Goal: Task Accomplishment & Management: Use online tool/utility

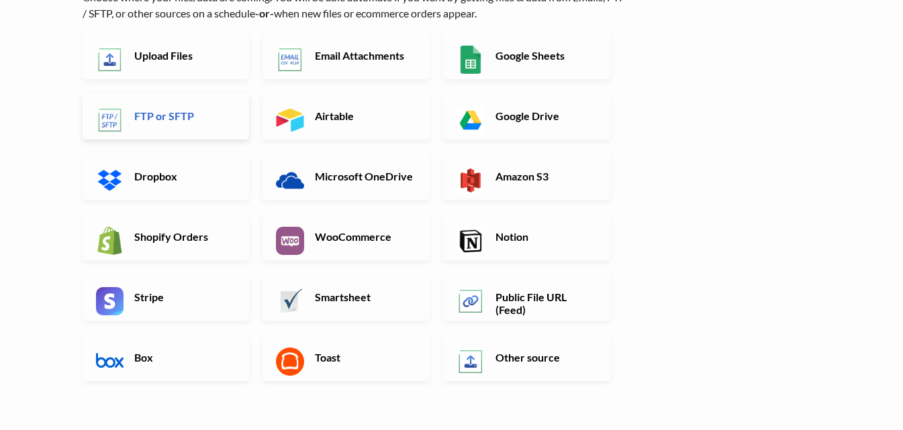
scroll to position [134, 0]
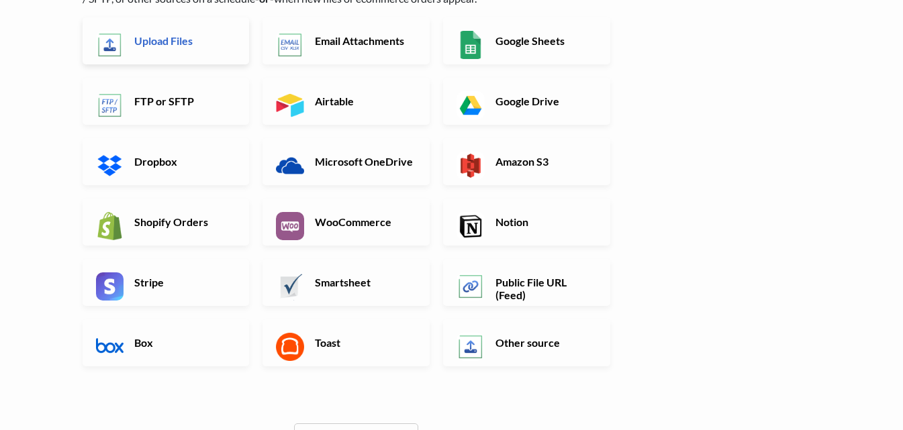
click at [185, 42] on h6 "Upload Files" at bounding box center [183, 40] width 105 height 13
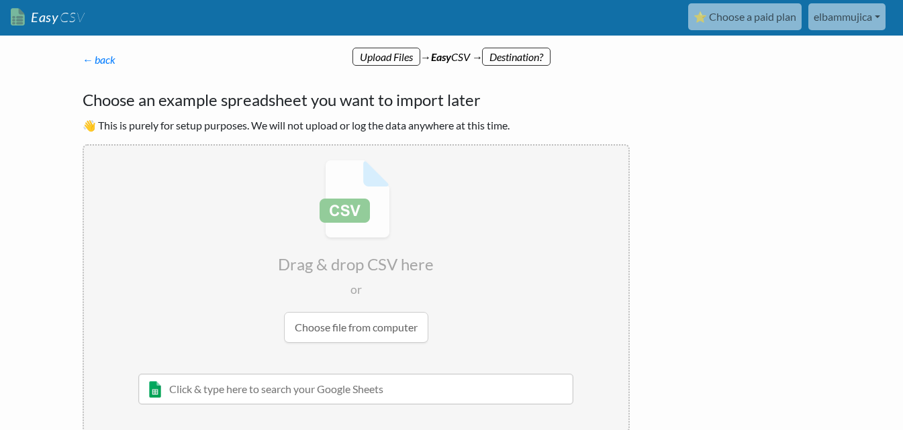
scroll to position [0, 0]
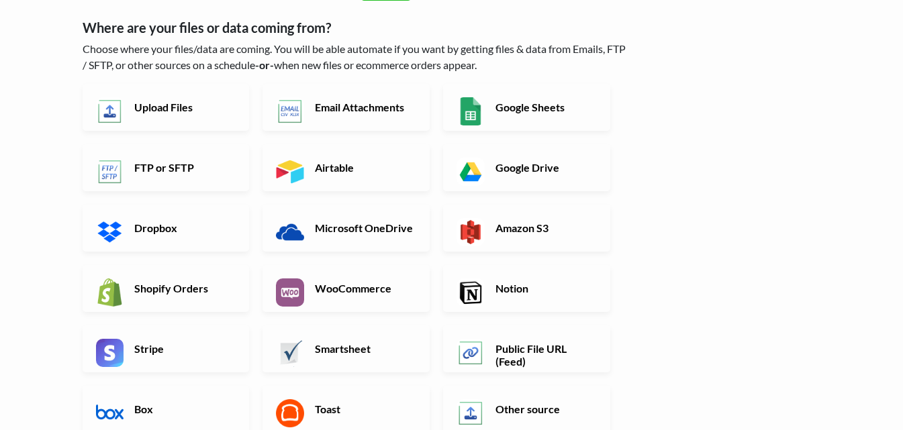
scroll to position [134, 0]
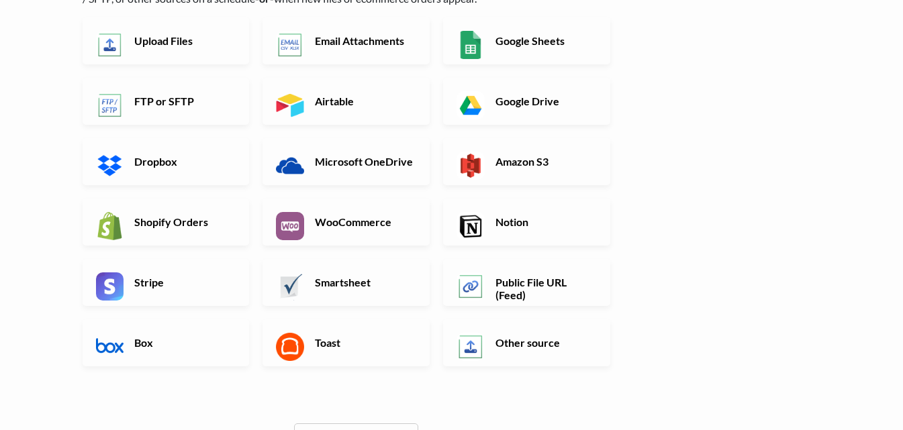
click at [517, 66] on div "Google Sheets" at bounding box center [533, 47] width 181 height 60
click at [502, 88] on link "Google Drive" at bounding box center [526, 101] width 167 height 47
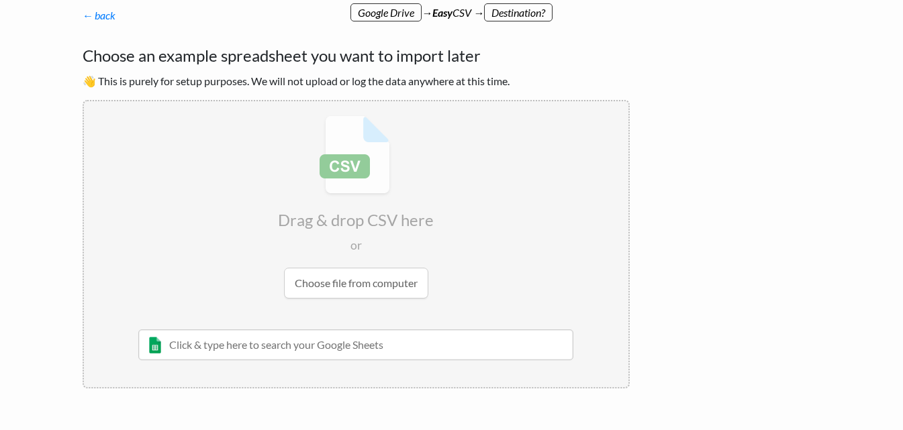
scroll to position [67, 0]
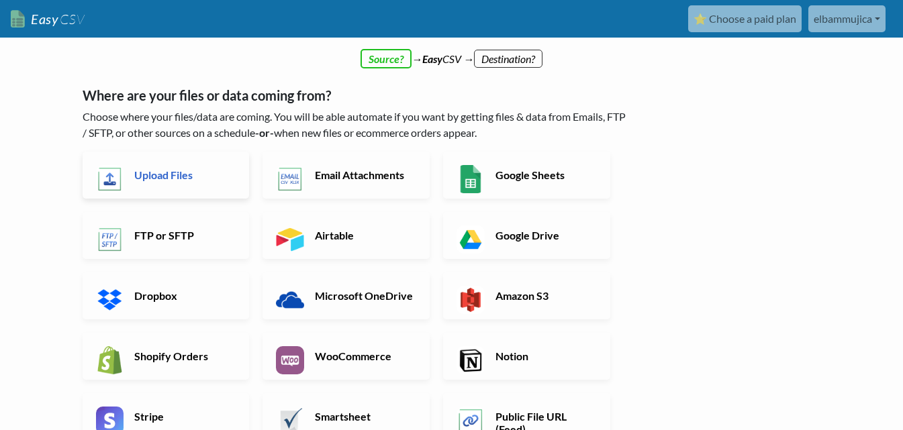
click at [186, 177] on h6 "Upload Files" at bounding box center [183, 175] width 105 height 13
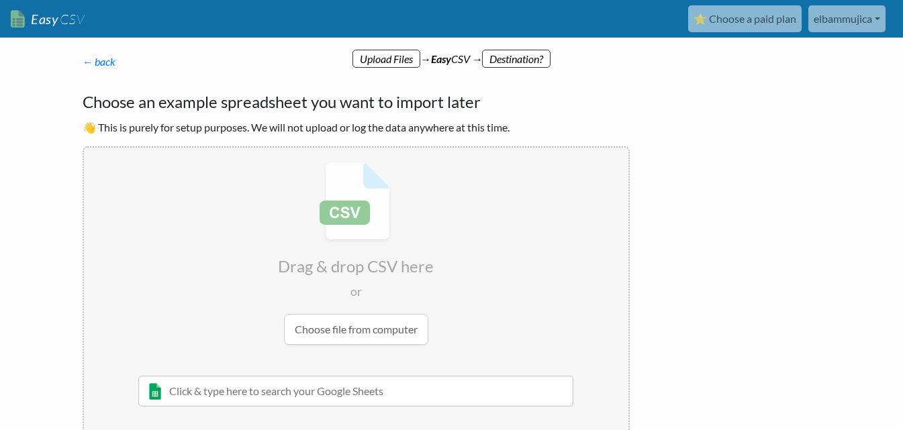
click at [355, 331] on input "file" at bounding box center [356, 254] width 545 height 212
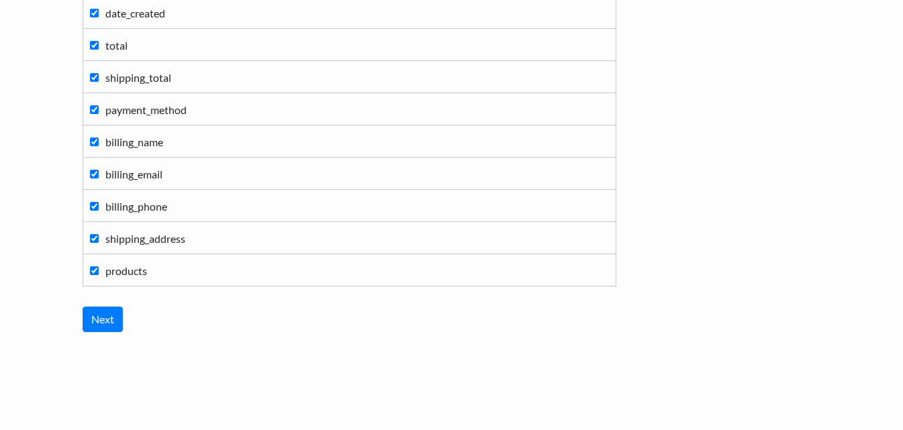
scroll to position [307, 0]
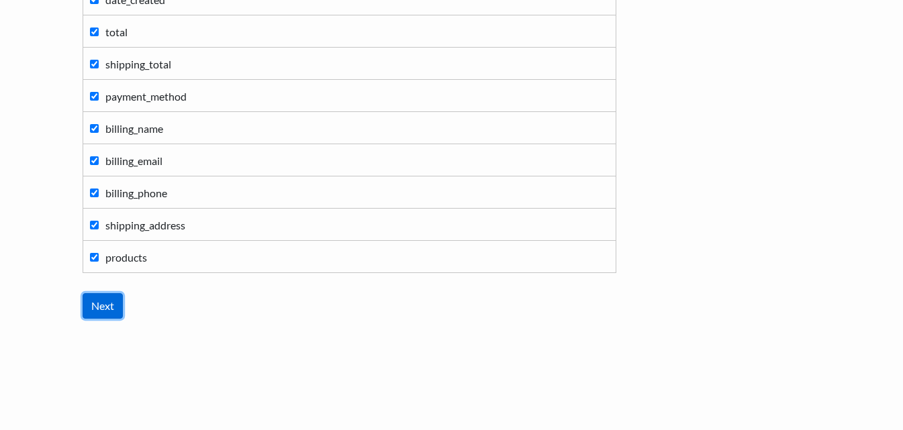
click at [98, 316] on input "Next" at bounding box center [103, 306] width 40 height 26
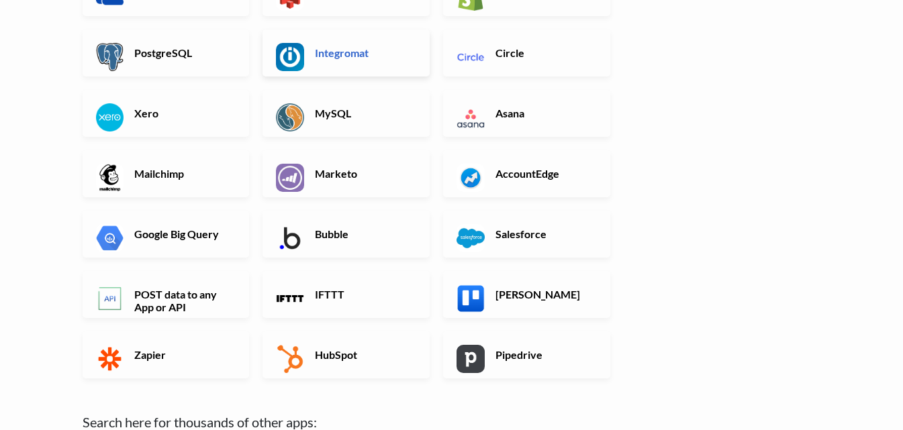
scroll to position [336, 0]
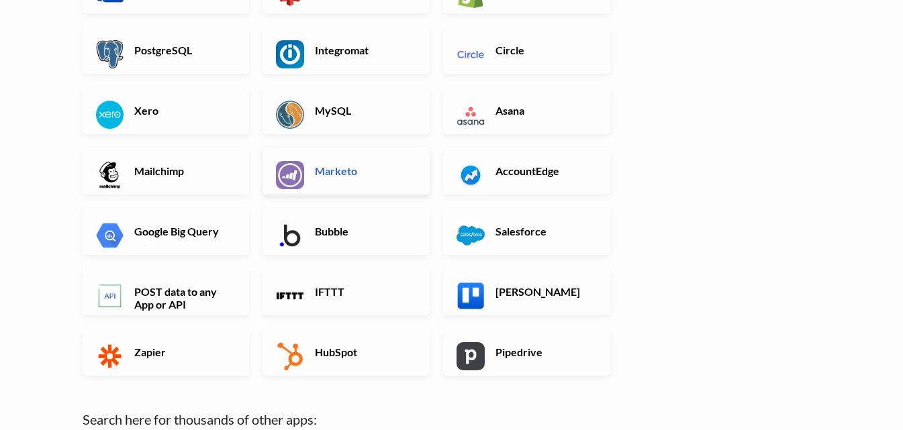
click at [359, 166] on h6 "Marketo" at bounding box center [364, 171] width 105 height 13
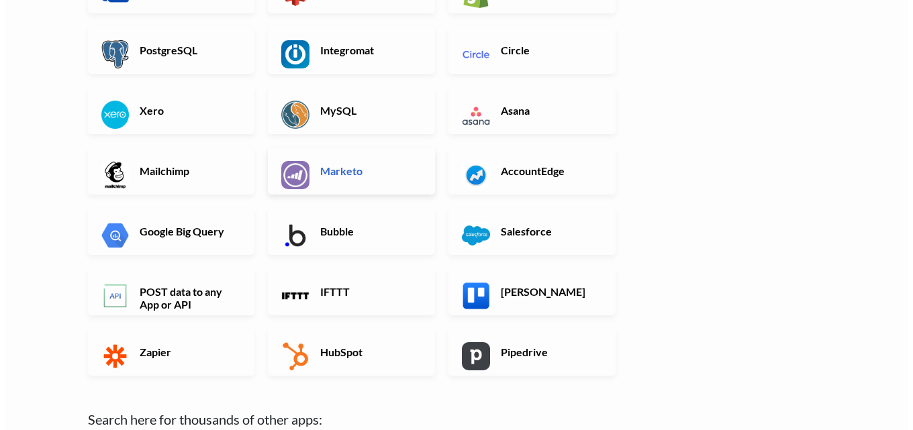
scroll to position [0, 0]
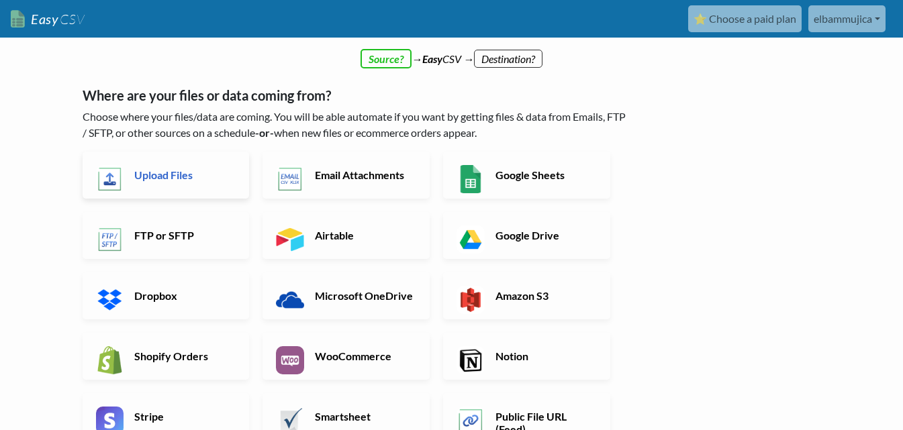
click at [183, 176] on h6 "Upload Files" at bounding box center [183, 175] width 105 height 13
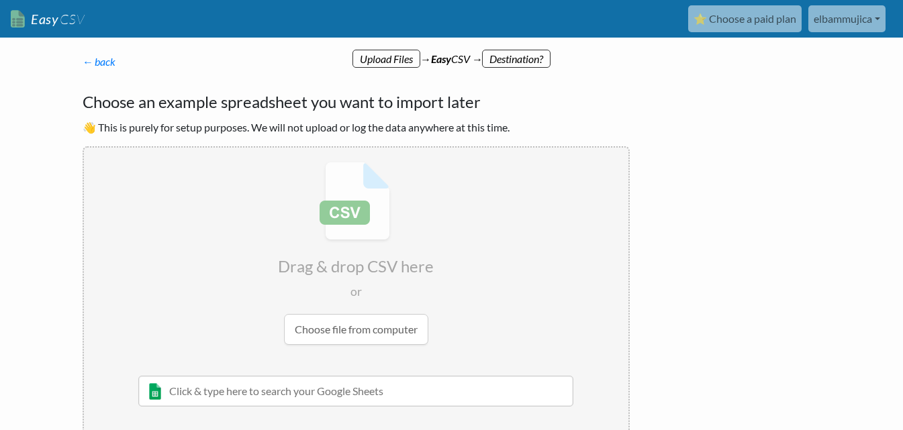
click at [365, 329] on input "file" at bounding box center [356, 254] width 545 height 212
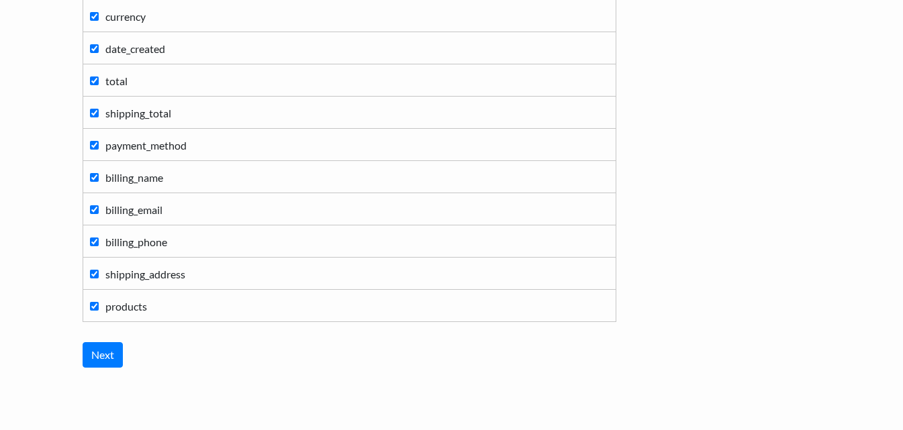
scroll to position [307, 0]
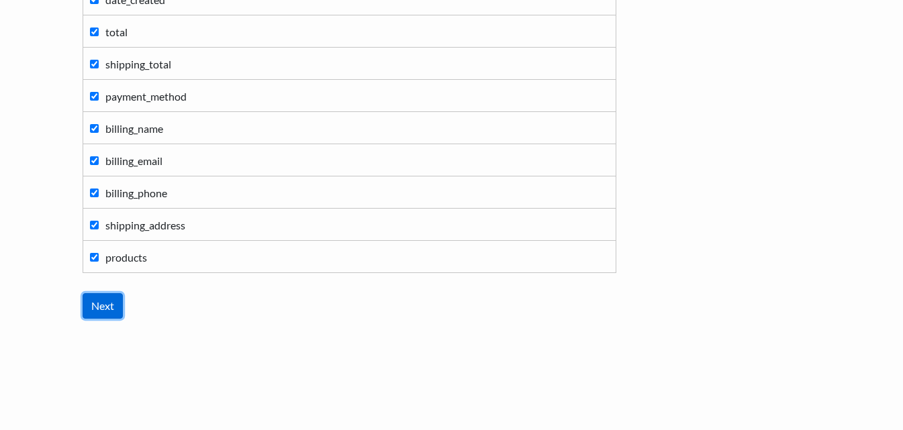
click at [101, 310] on input "Next" at bounding box center [103, 306] width 40 height 26
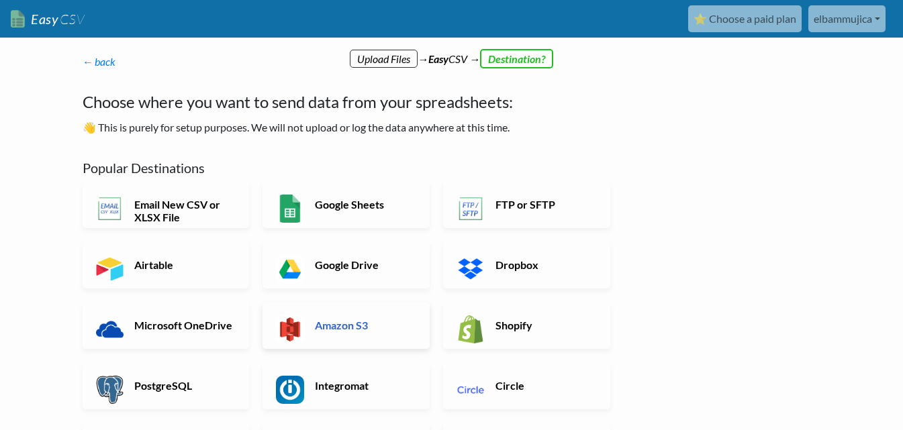
scroll to position [134, 0]
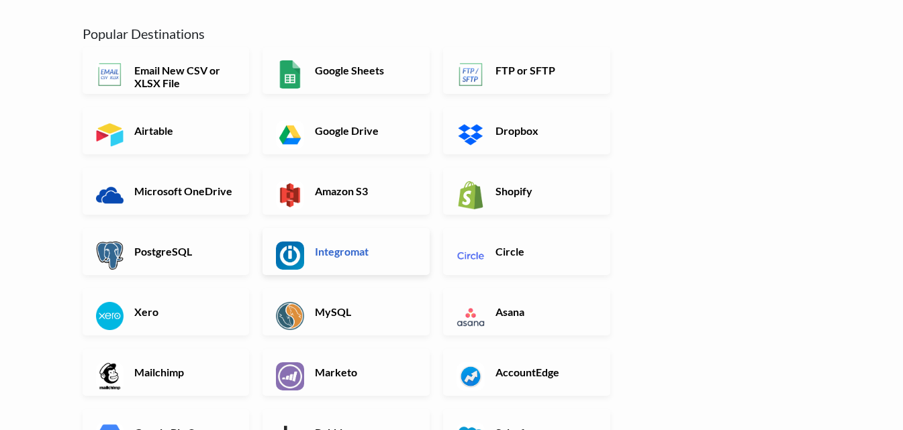
click at [389, 245] on h6 "Integromat" at bounding box center [364, 251] width 105 height 13
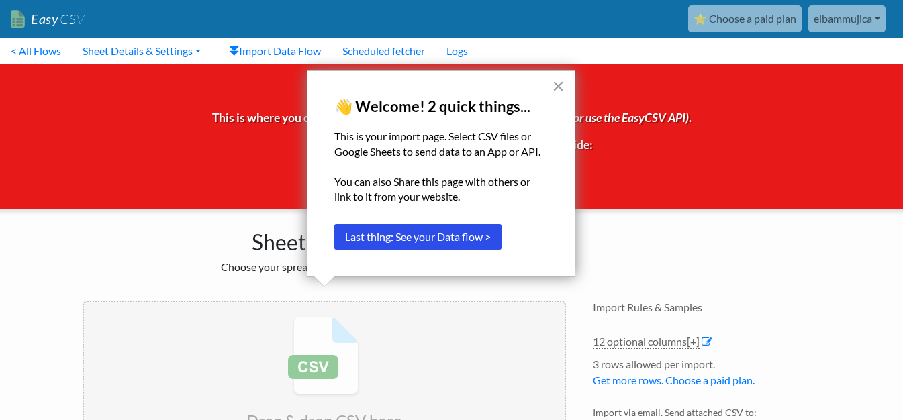
scroll to position [71, 0]
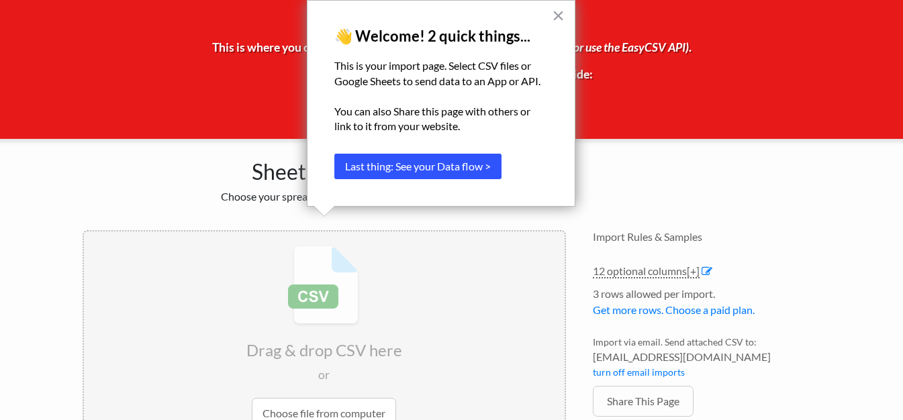
click at [496, 167] on button "Last thing: See your Data flow >" at bounding box center [417, 167] width 167 height 26
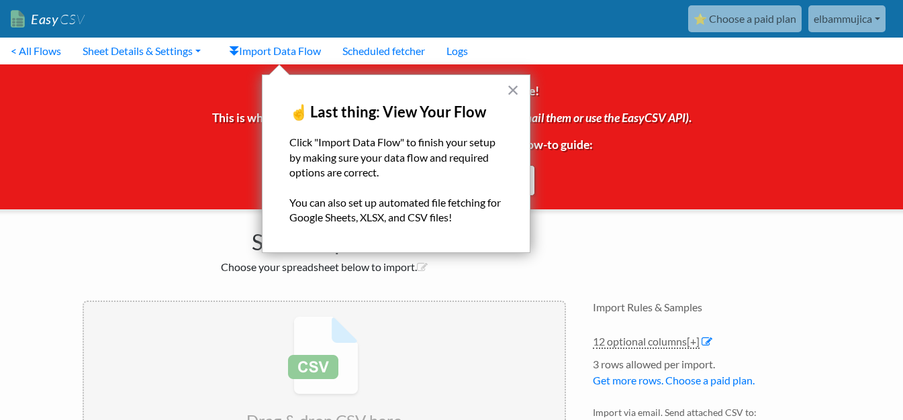
scroll to position [67, 0]
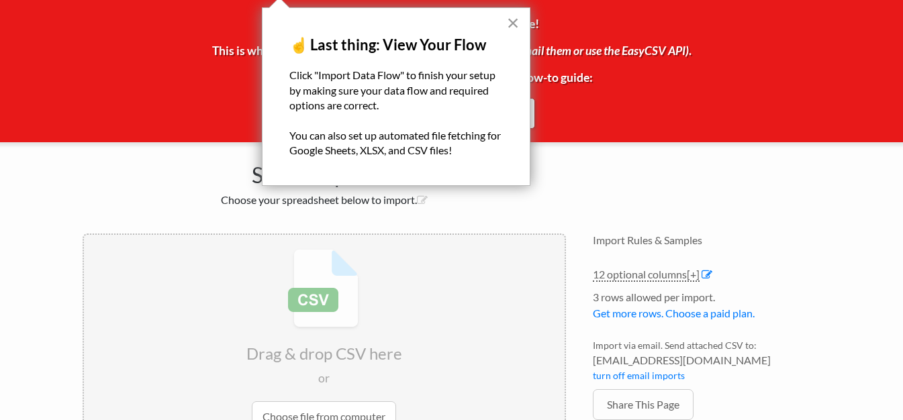
click at [510, 21] on button "×" at bounding box center [513, 22] width 13 height 21
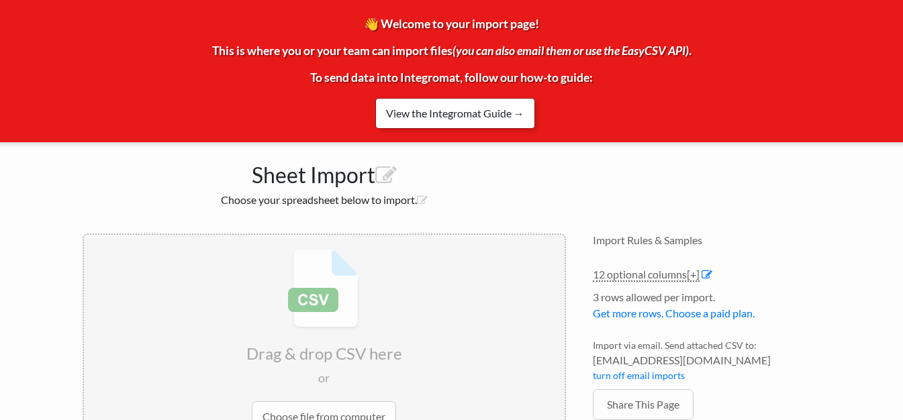
click at [492, 110] on link "View the Integromat Guide →" at bounding box center [455, 113] width 160 height 31
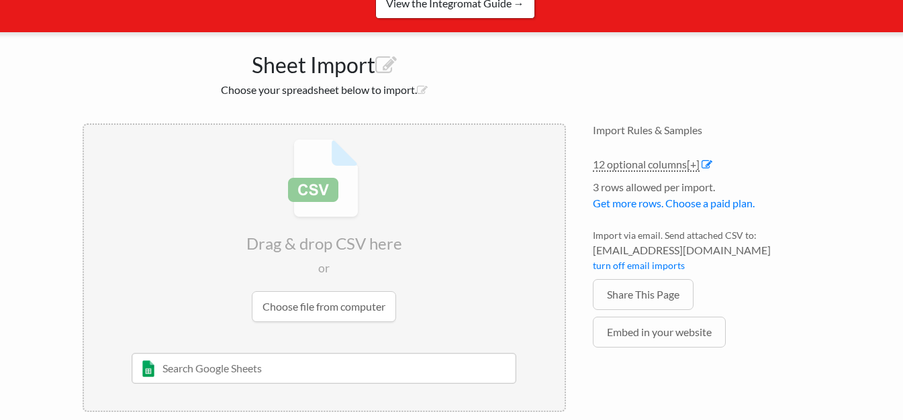
scroll to position [193, 0]
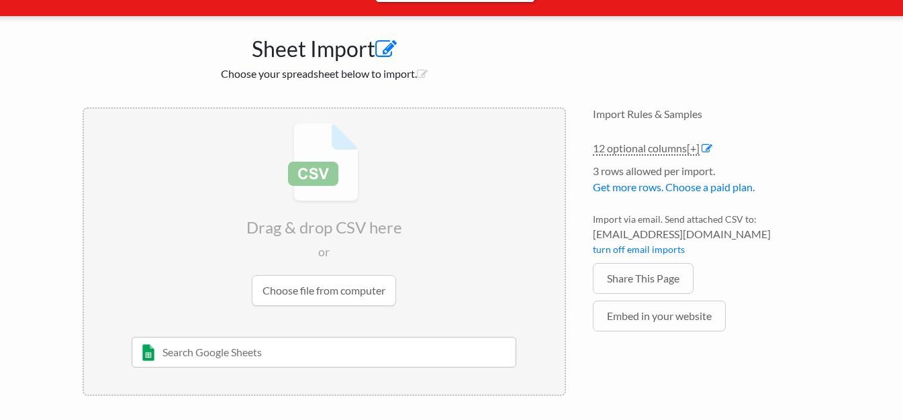
click at [386, 52] on icon at bounding box center [385, 49] width 21 height 21
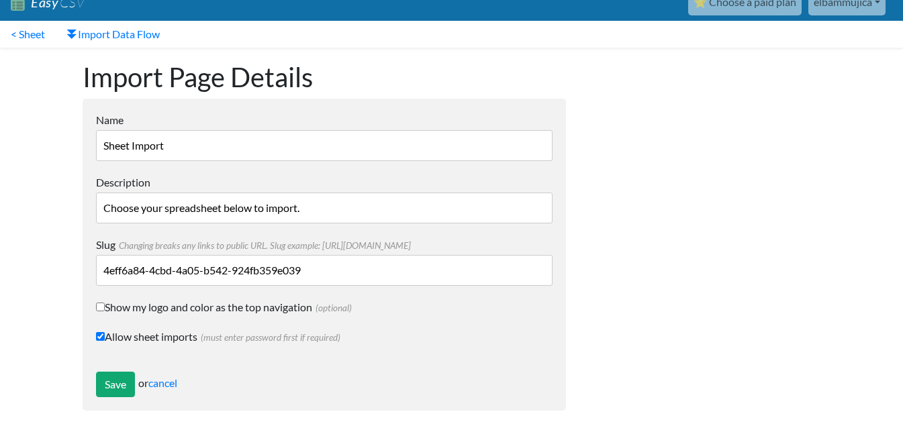
scroll to position [21, 0]
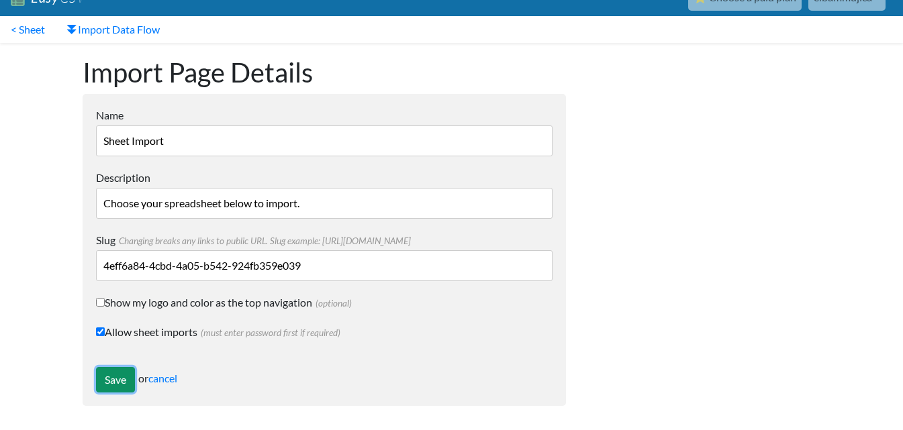
click at [126, 379] on input "Save" at bounding box center [115, 380] width 39 height 26
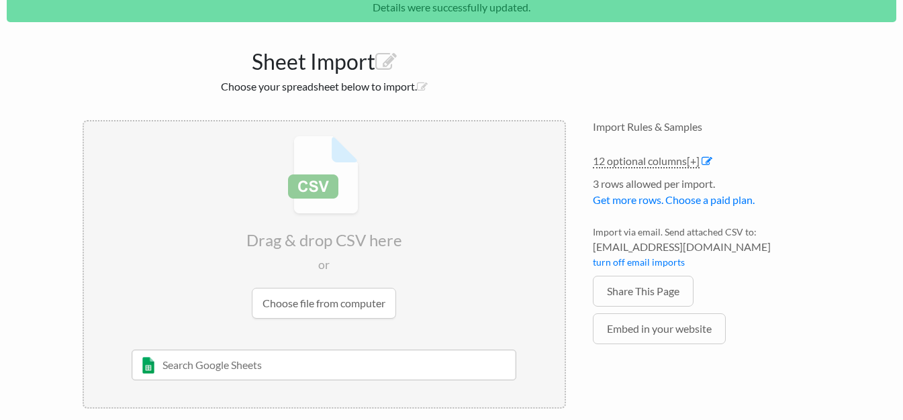
scroll to position [236, 0]
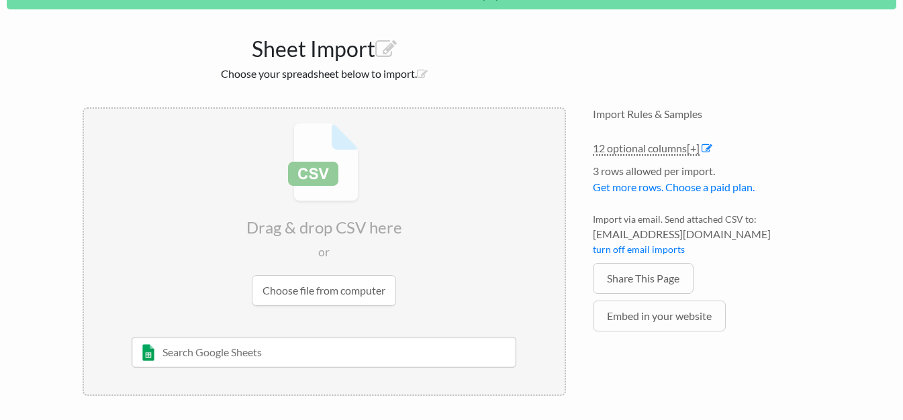
click at [677, 116] on h4 "Import Rules & Samples" at bounding box center [707, 113] width 228 height 13
click at [677, 318] on link "Embed in your website" at bounding box center [659, 316] width 133 height 31
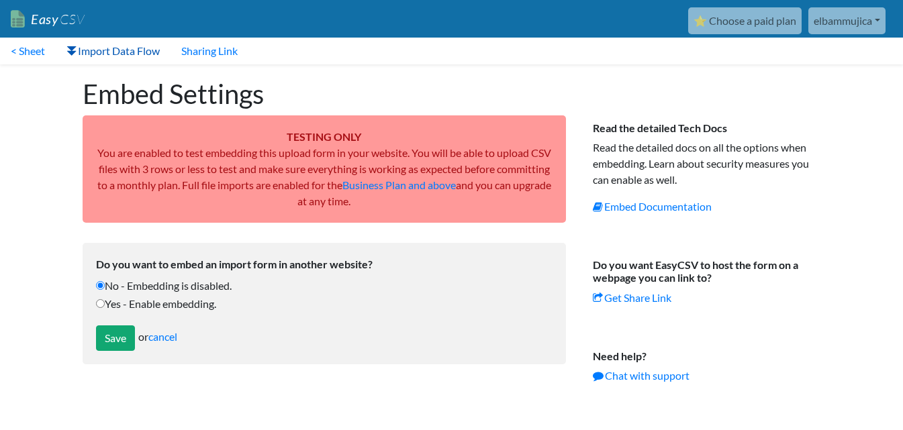
click at [118, 47] on link "Import Data Flow" at bounding box center [113, 51] width 115 height 27
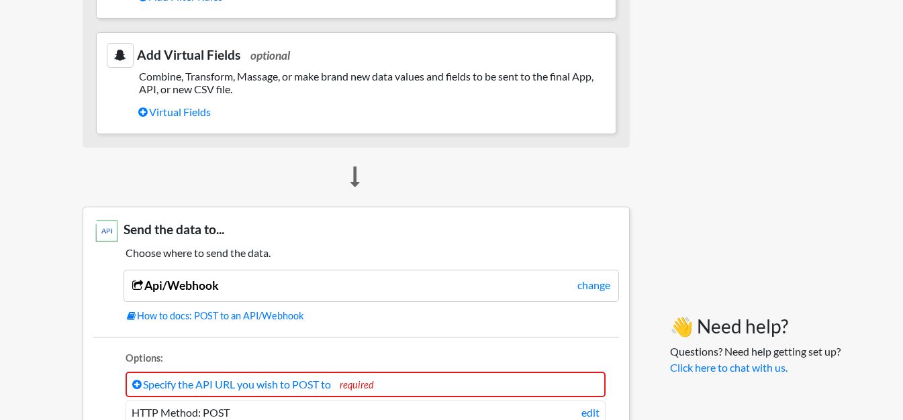
scroll to position [1074, 0]
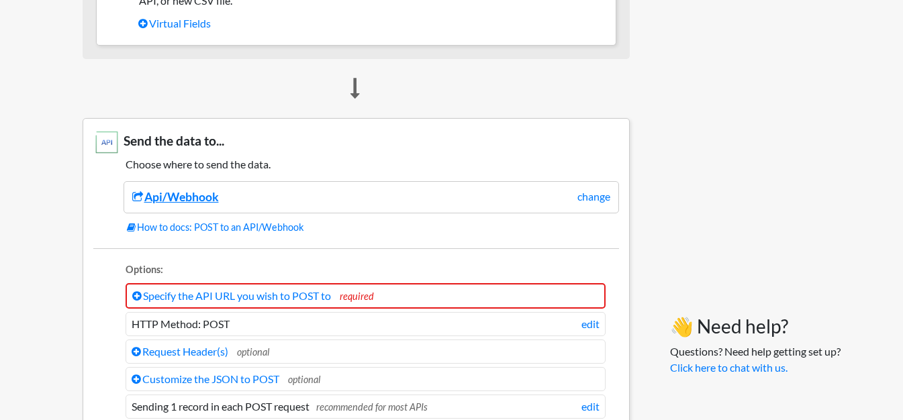
click at [169, 197] on link "Api/Webhook" at bounding box center [175, 197] width 87 height 14
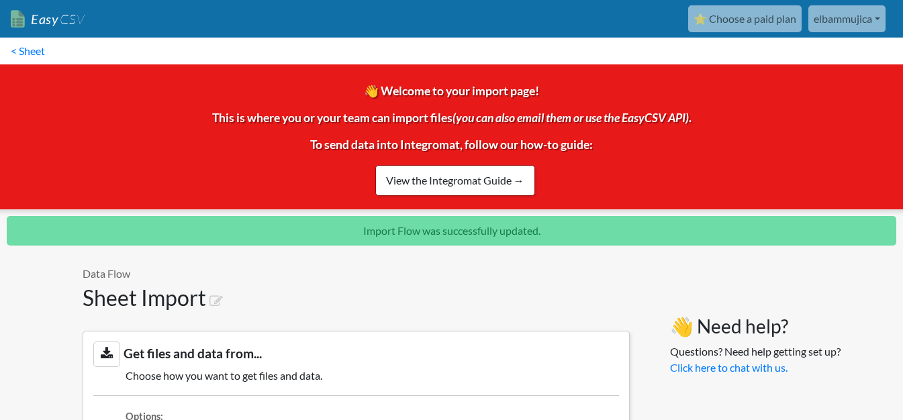
scroll to position [1235, 0]
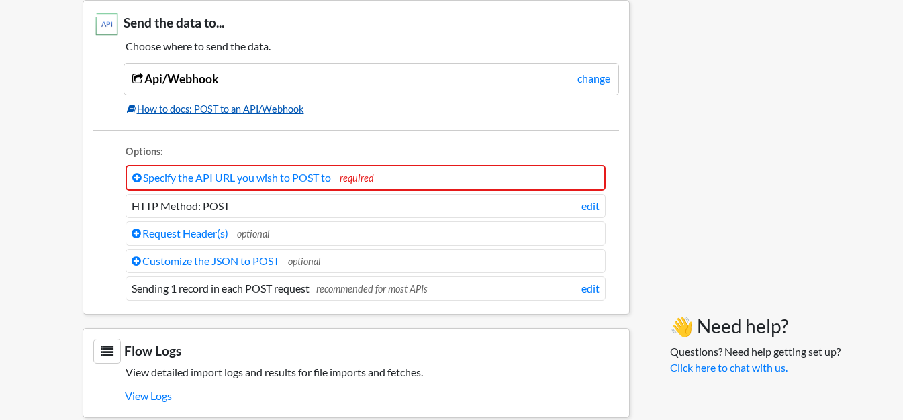
click at [170, 107] on link "How to docs: POST to an API/Webhook" at bounding box center [373, 109] width 492 height 15
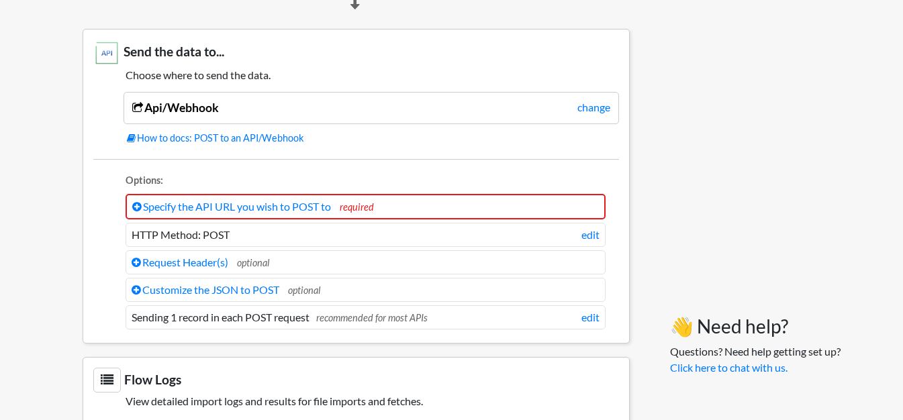
scroll to position [1123, 0]
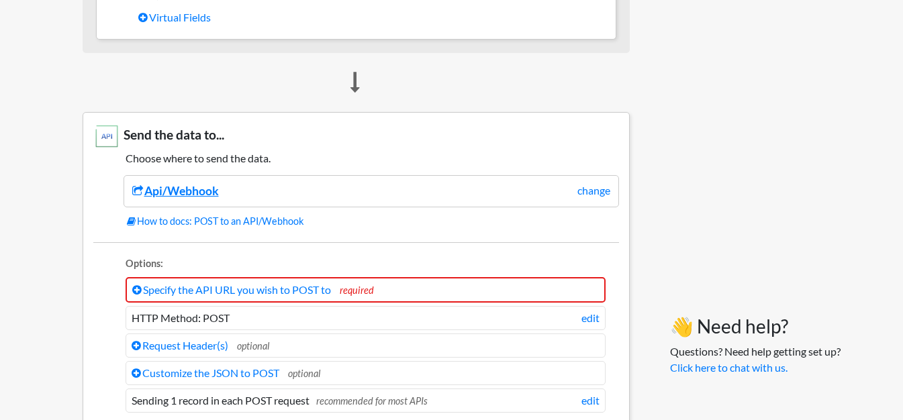
click at [199, 195] on link "Api/Webhook" at bounding box center [175, 191] width 87 height 14
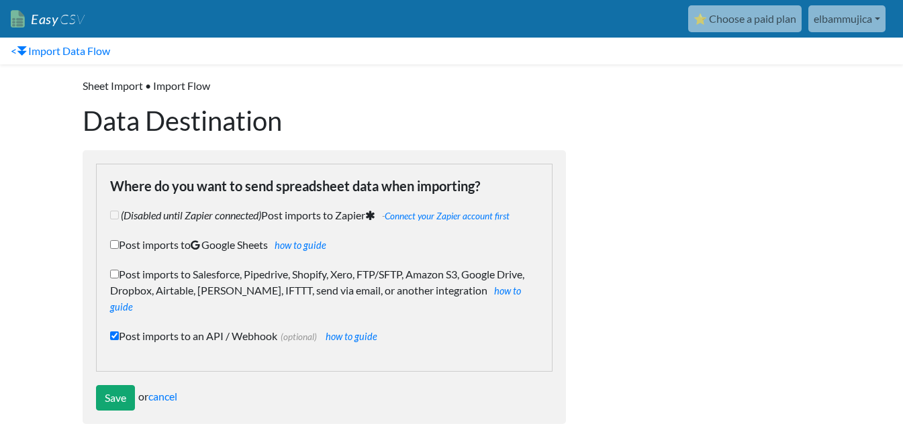
click at [114, 273] on input "Post imports to Salesforce, Pipedrive, Shopify, Xero, FTP/SFTP, Amazon S3, Goog…" at bounding box center [114, 274] width 9 height 9
checkbox input "true"
checkbox input "false"
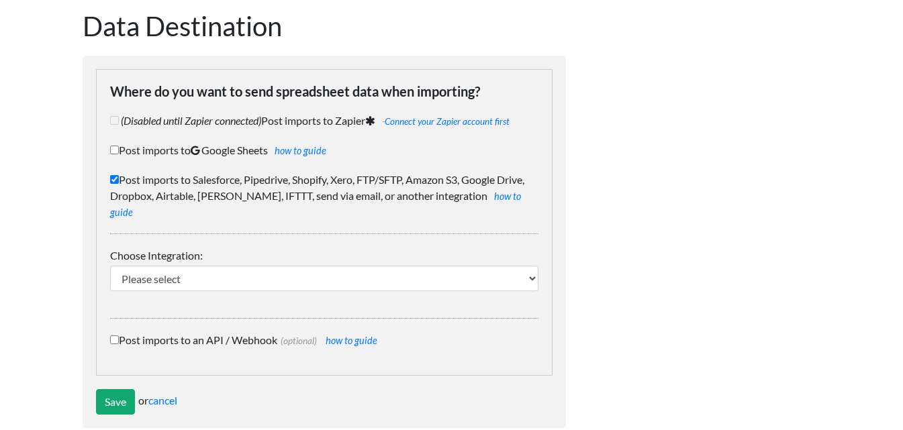
scroll to position [101, 0]
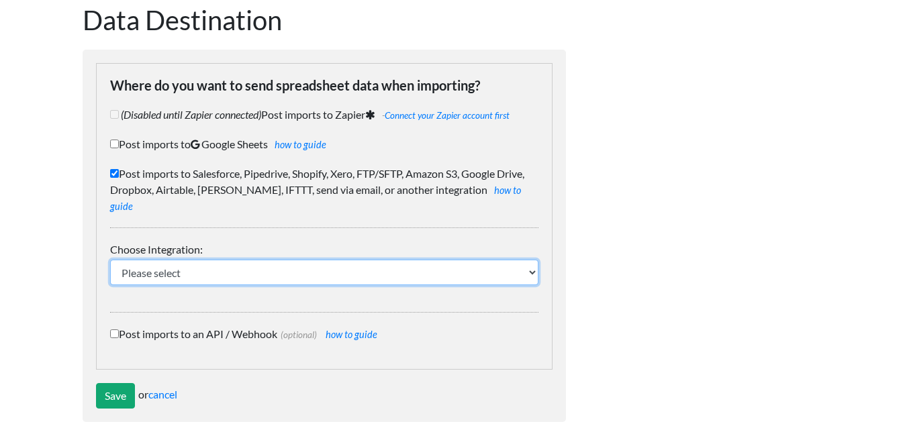
click at [529, 260] on select "Please select IFTTT FTP or SFTP Amazon S3 HubSpot Google Big Query Salesforce P…" at bounding box center [324, 273] width 428 height 26
select select "2013"
click at [110, 260] on select "Please select IFTTT FTP or SFTP Amazon S3 HubSpot Google Big Query Salesforce P…" at bounding box center [324, 273] width 428 height 26
click at [522, 264] on select "Please select IFTTT FTP or SFTP Amazon S3 HubSpot Google Big Query Salesforce P…" at bounding box center [324, 273] width 428 height 26
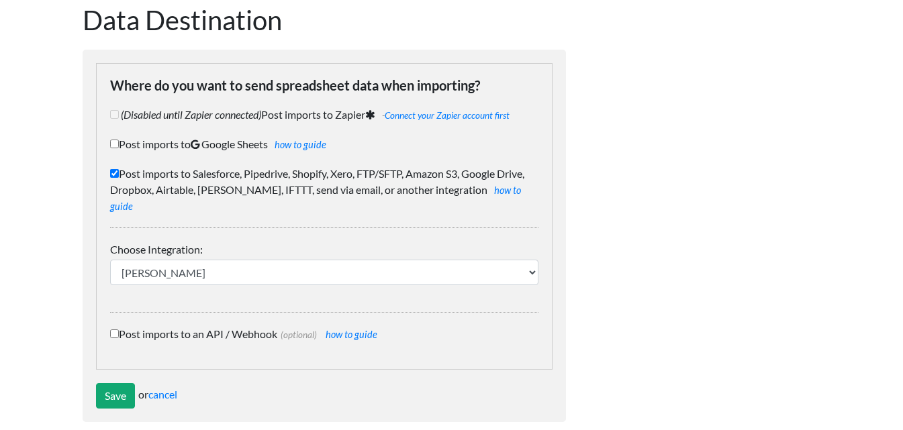
drag, startPoint x: 697, startPoint y: 157, endPoint x: 700, endPoint y: 138, distance: 19.8
click at [697, 155] on div at bounding box center [706, 200] width 255 height 472
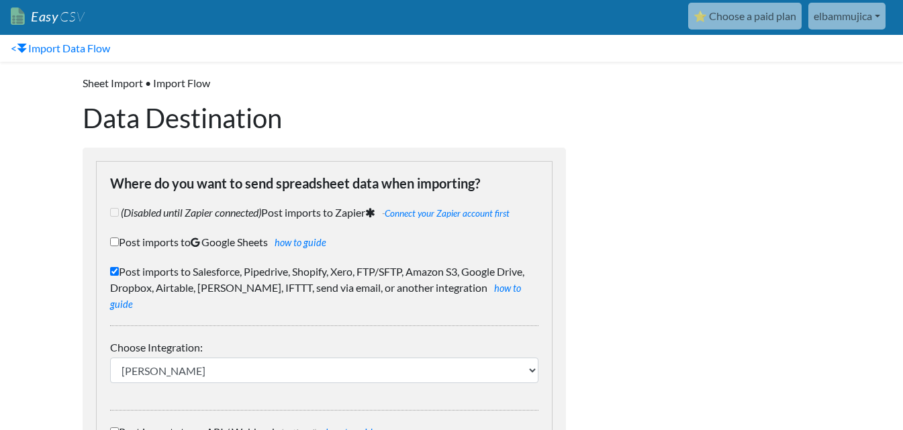
scroll to position [0, 0]
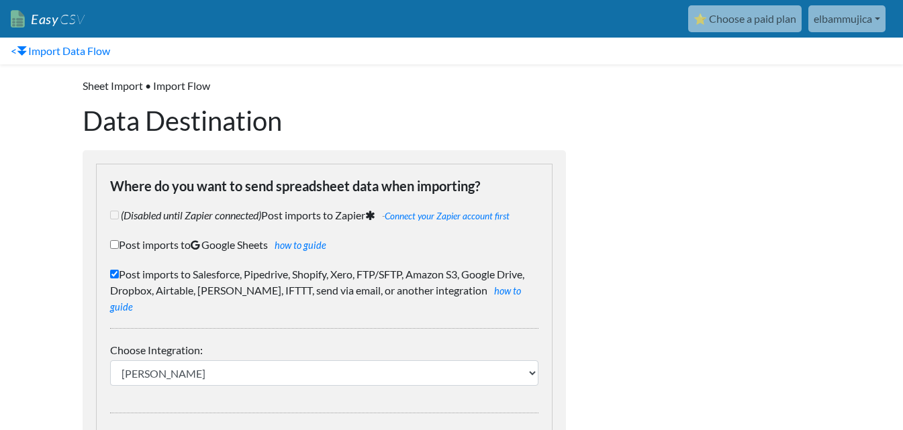
click at [115, 244] on input "Post imports to Google Sheets how to guide" at bounding box center [114, 244] width 9 height 9
checkbox input "true"
checkbox input "false"
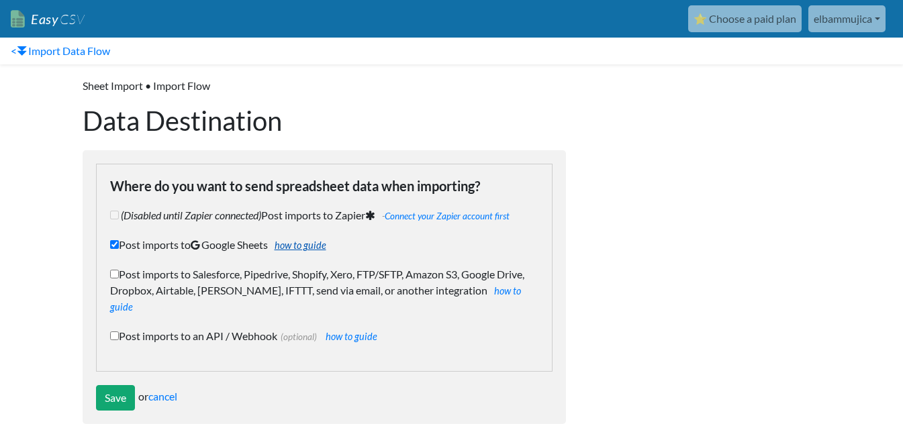
click at [314, 246] on link "how to guide" at bounding box center [301, 245] width 52 height 11
click at [120, 385] on input "Save" at bounding box center [115, 398] width 39 height 26
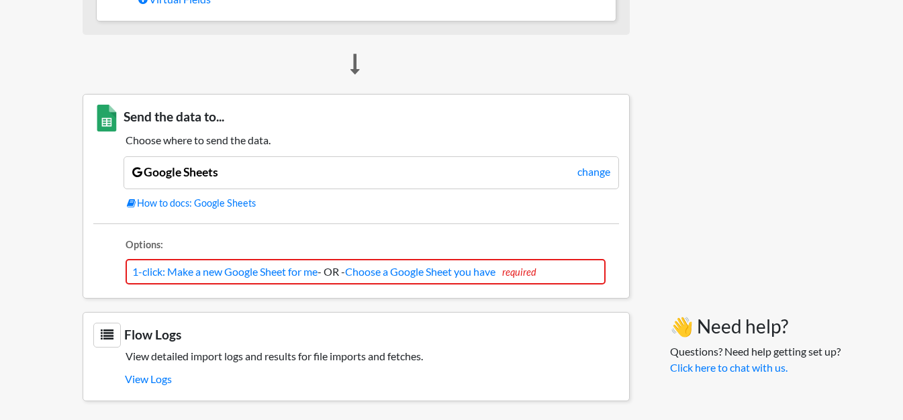
scroll to position [1194, 0]
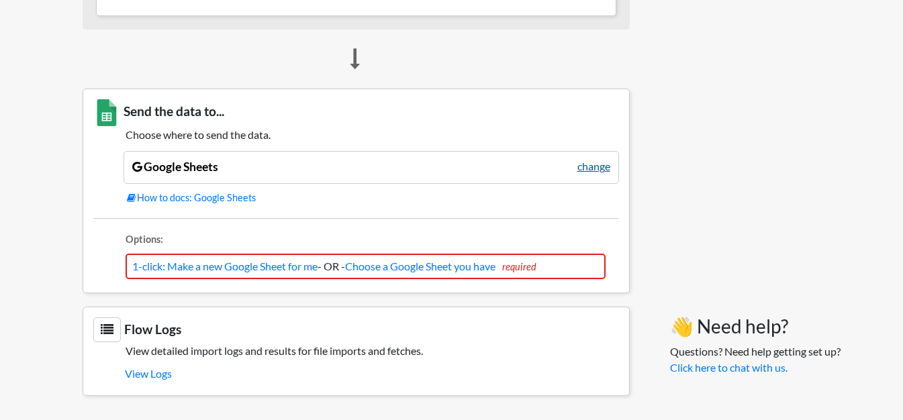
click at [588, 172] on link "change" at bounding box center [593, 166] width 33 height 16
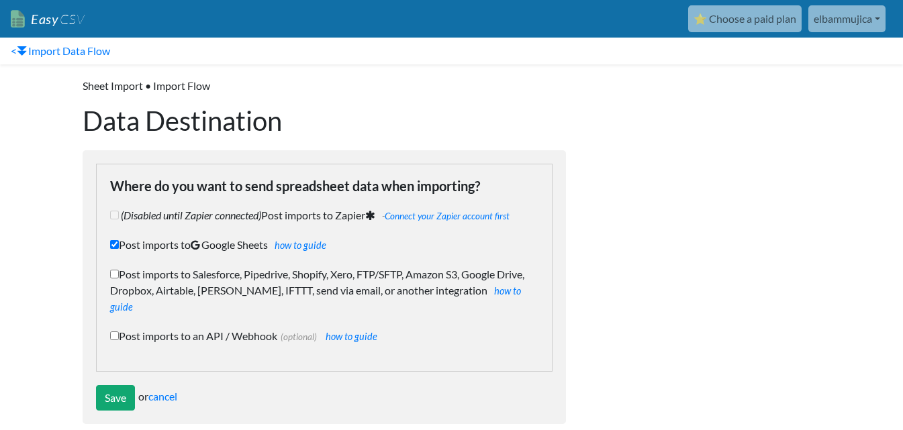
click at [114, 332] on input "Post imports to an API / Webhook (optional) how to guide" at bounding box center [114, 336] width 9 height 9
checkbox input "true"
checkbox input "false"
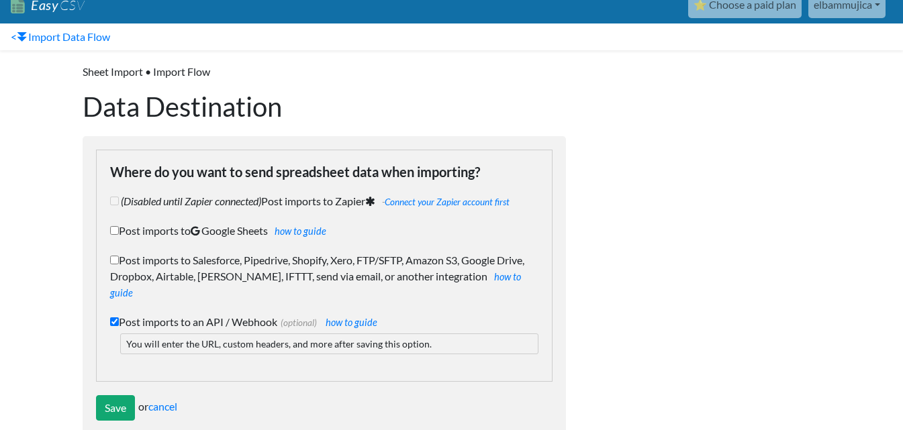
scroll to position [26, 0]
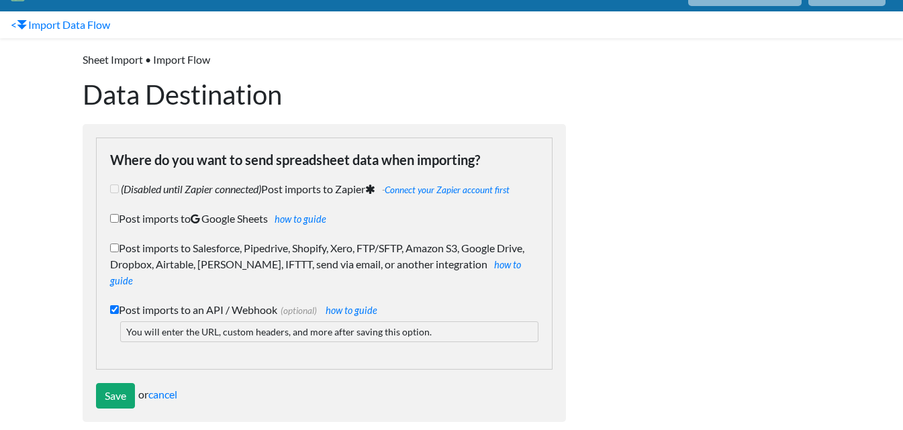
click at [201, 322] on p "You will enter the URL, custom headers, and more after saving this option." at bounding box center [329, 332] width 418 height 21
click at [281, 322] on p "You will enter the URL, custom headers, and more after saving this option." at bounding box center [329, 332] width 418 height 21
click at [438, 322] on p "You will enter the URL, custom headers, and more after saving this option." at bounding box center [329, 332] width 418 height 21
click at [414, 322] on p "You will enter the URL, custom headers, and more after saving this option." at bounding box center [329, 332] width 418 height 21
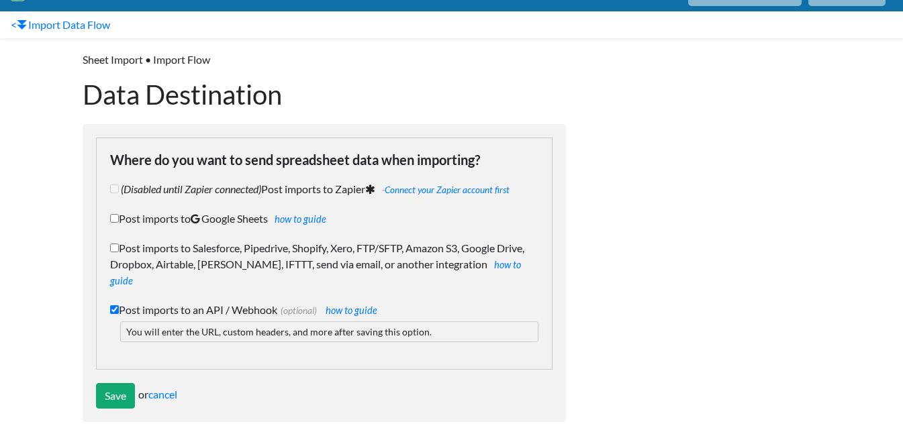
click at [140, 322] on p "You will enter the URL, custom headers, and more after saving this option." at bounding box center [329, 332] width 418 height 21
click at [268, 322] on p "You will enter the URL, custom headers, and more after saving this option." at bounding box center [329, 332] width 418 height 21
click at [118, 383] on input "Save" at bounding box center [115, 396] width 39 height 26
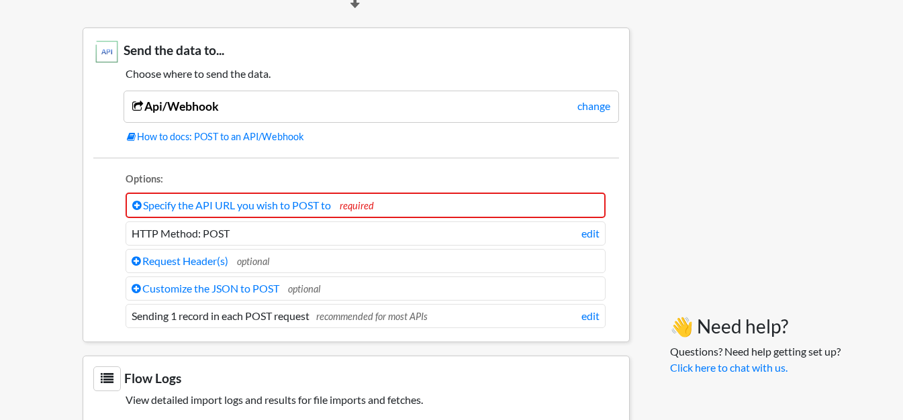
scroll to position [1209, 0]
click at [600, 109] on link "change" at bounding box center [593, 105] width 33 height 16
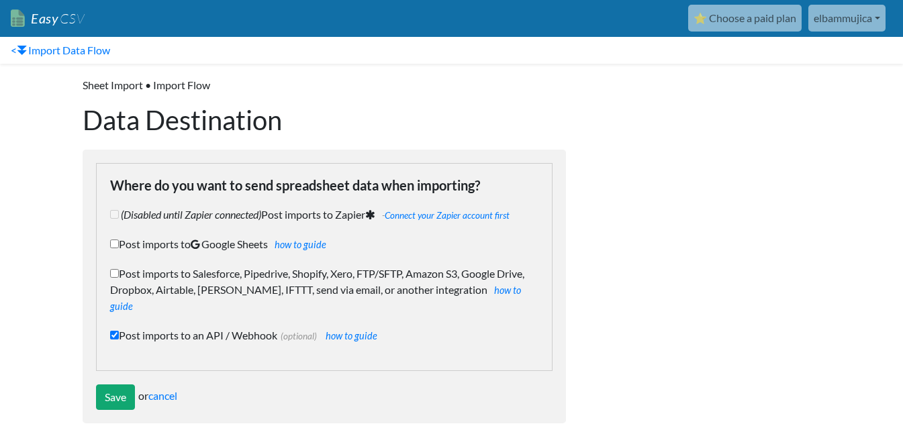
scroll to position [2, 0]
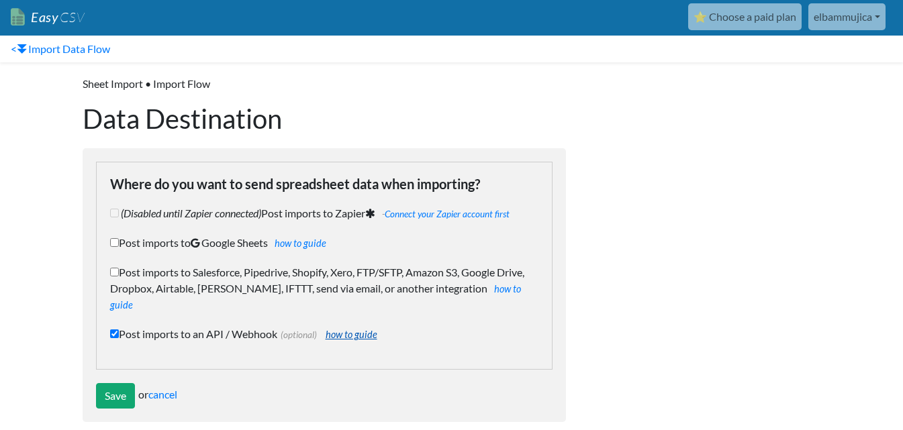
click at [354, 329] on link "how to guide" at bounding box center [352, 334] width 52 height 11
click at [121, 383] on input "Save" at bounding box center [115, 396] width 39 height 26
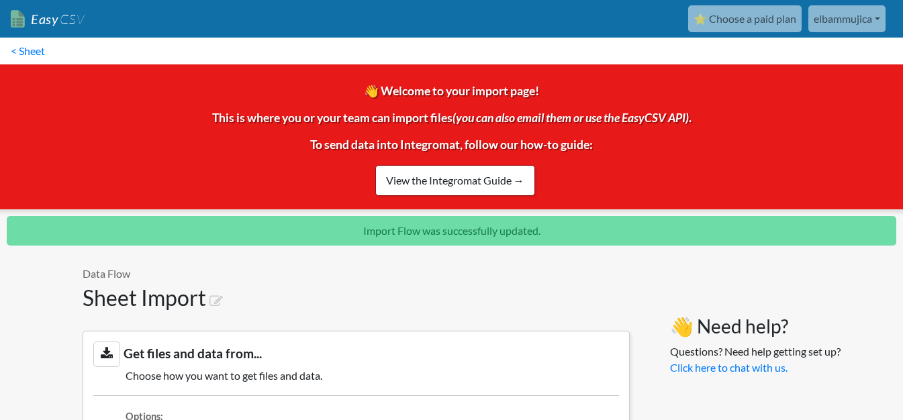
scroll to position [1258, 0]
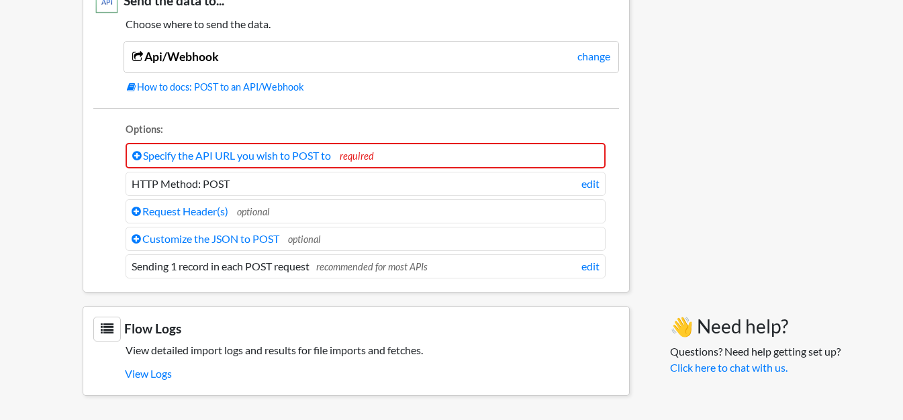
click at [506, 267] on li "Sending 1 record in each POST request recommended for most APIs edit" at bounding box center [366, 266] width 480 height 24
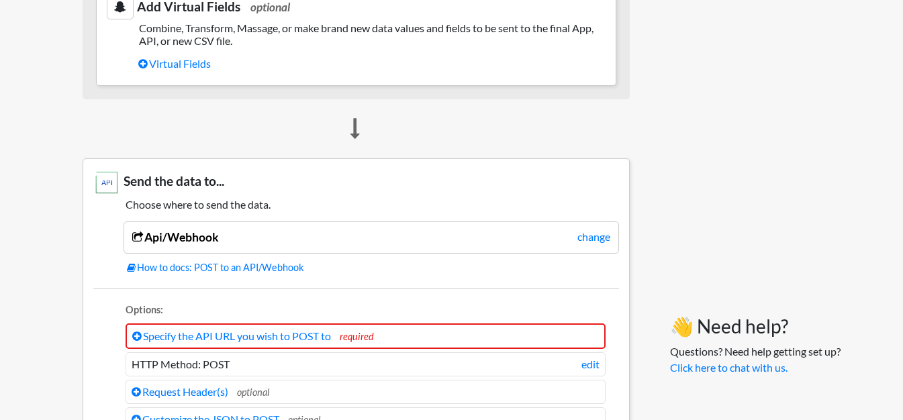
scroll to position [1056, 0]
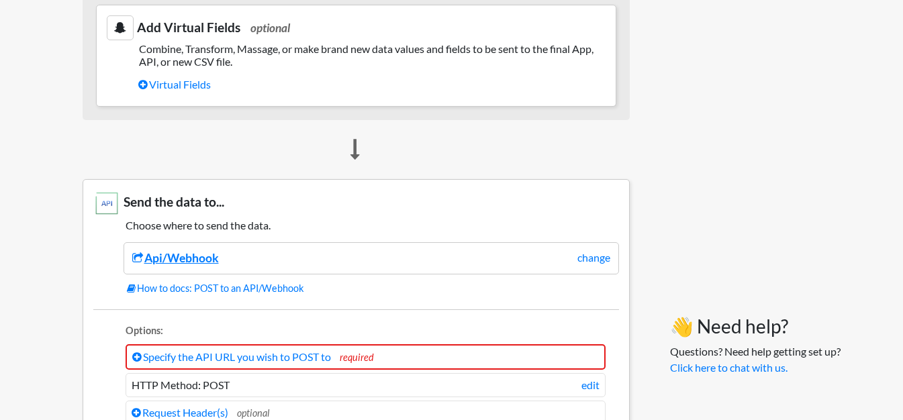
click at [146, 256] on link "Api/Webhook" at bounding box center [175, 258] width 87 height 14
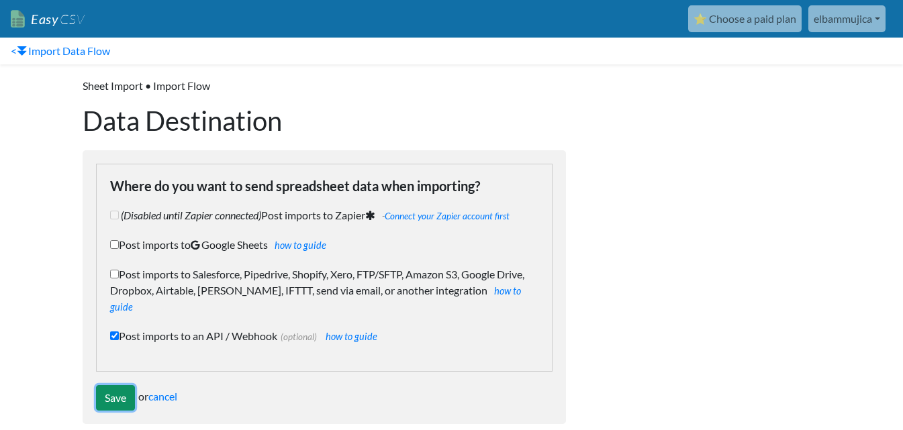
click at [109, 385] on input "Save" at bounding box center [115, 398] width 39 height 26
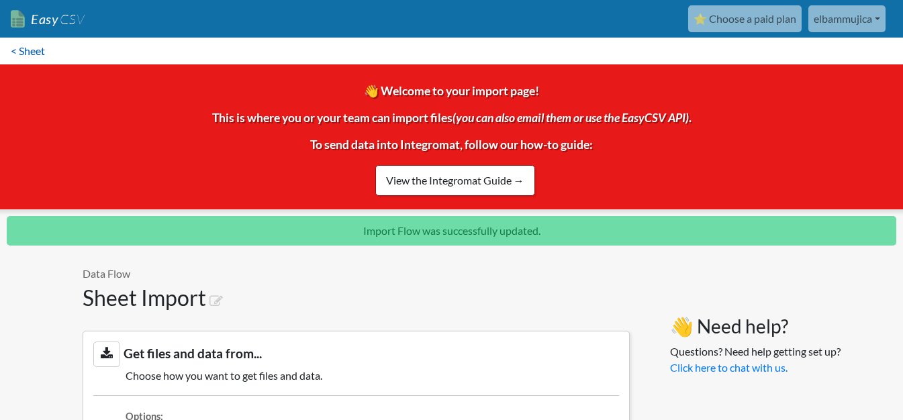
click at [30, 52] on link "< Sheet" at bounding box center [28, 51] width 56 height 27
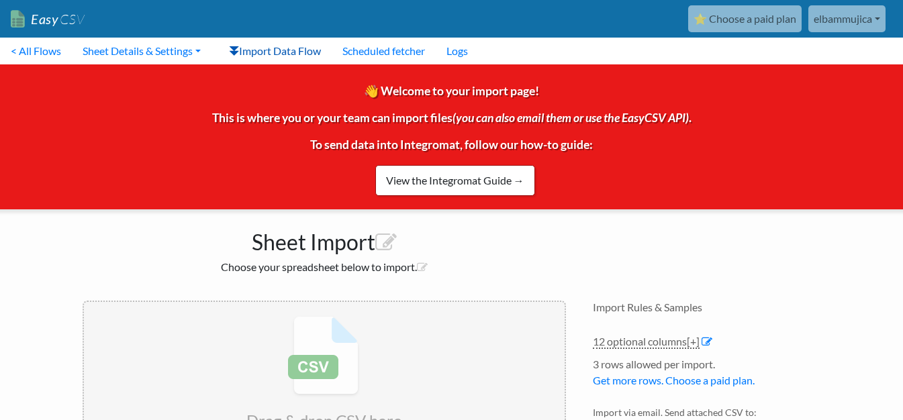
click at [246, 50] on link "Import Data Flow" at bounding box center [274, 51] width 113 height 27
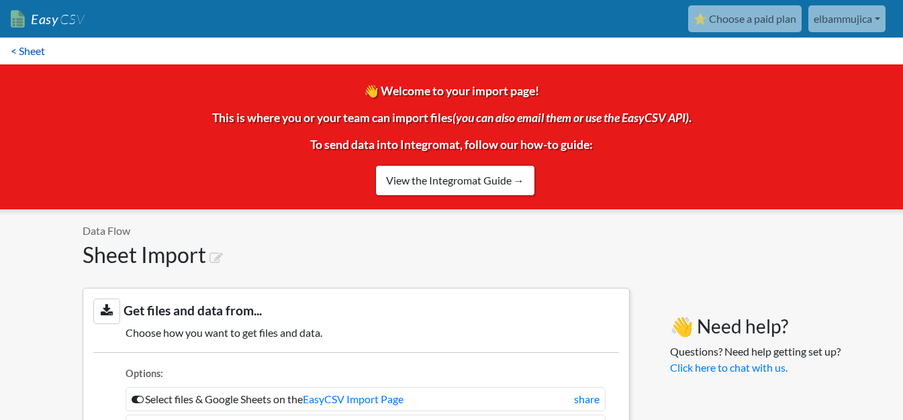
click at [19, 44] on link "< Sheet" at bounding box center [28, 51] width 56 height 27
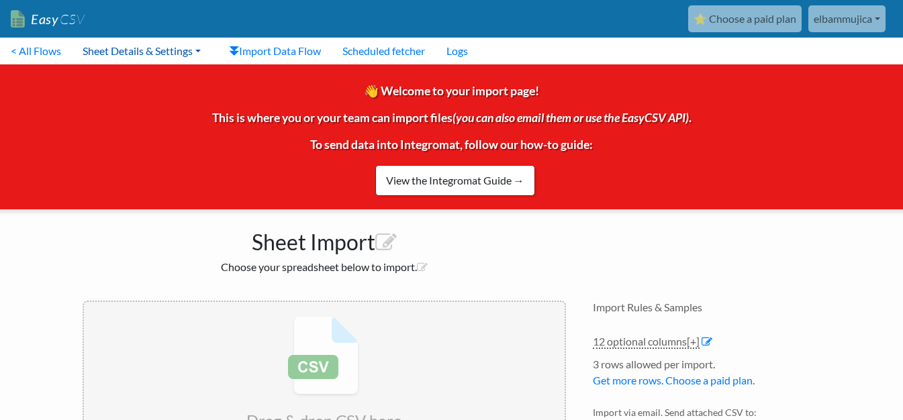
click at [155, 51] on link "Sheet Details & Settings" at bounding box center [142, 51] width 140 height 27
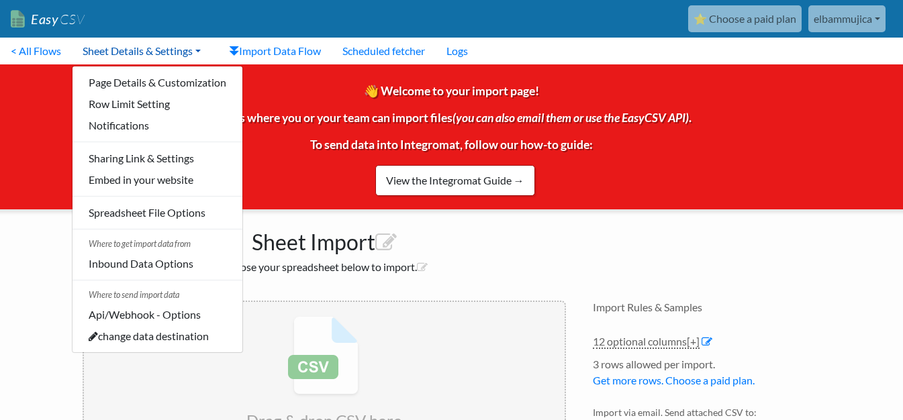
click at [128, 52] on link "Sheet Details & Settings" at bounding box center [142, 51] width 140 height 27
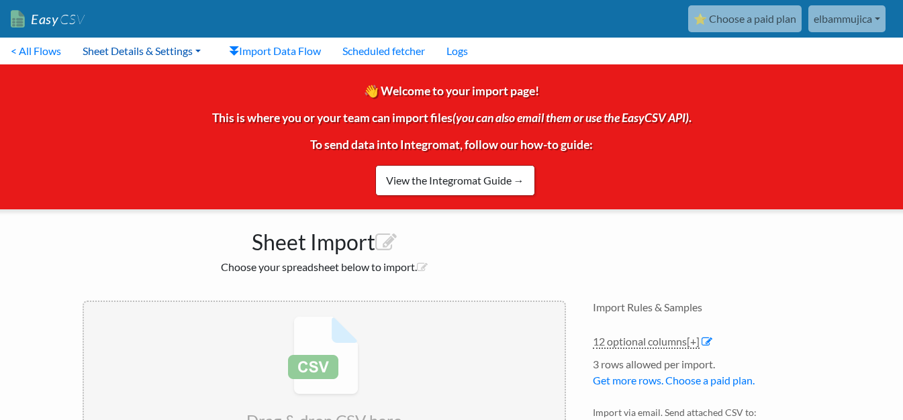
click at [128, 52] on link "Sheet Details & Settings" at bounding box center [142, 51] width 140 height 27
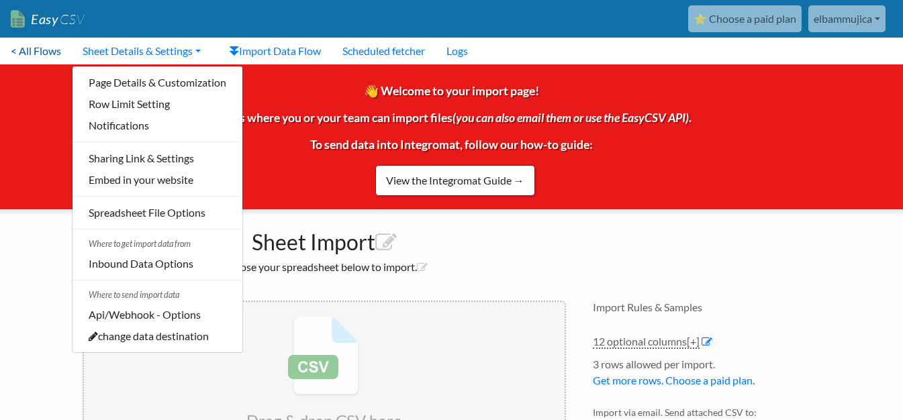
click at [53, 49] on link "< All Flows" at bounding box center [36, 51] width 72 height 27
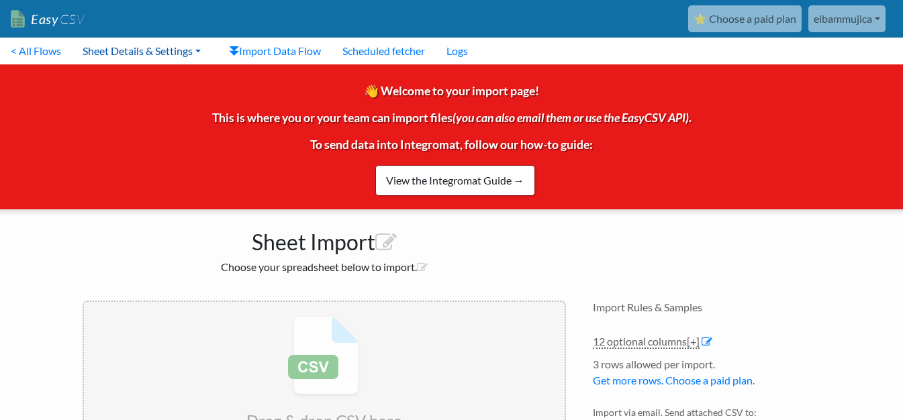
click at [149, 53] on link "Sheet Details & Settings" at bounding box center [142, 51] width 140 height 27
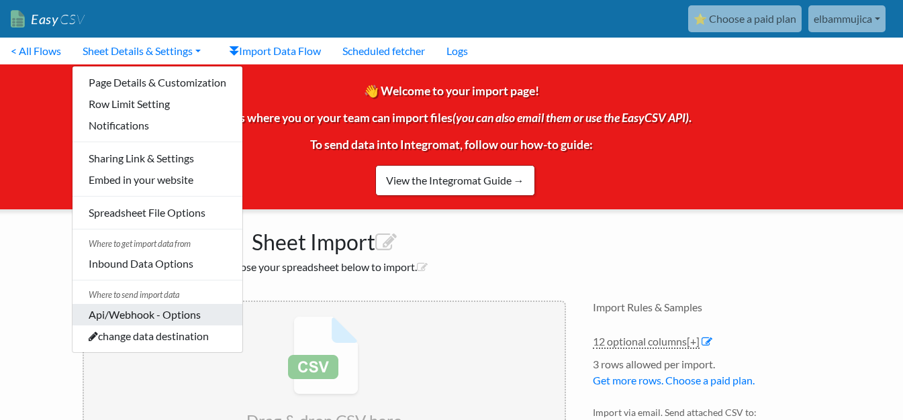
click at [164, 312] on link "Api/Webhook - Options" at bounding box center [158, 314] width 170 height 21
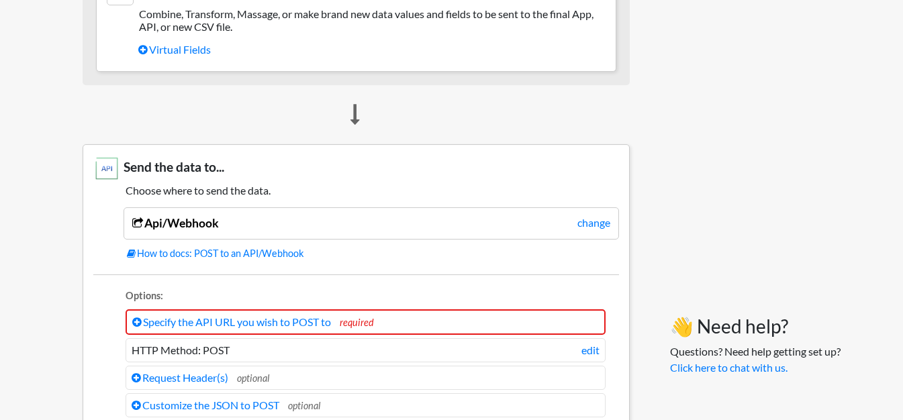
scroll to position [1080, 0]
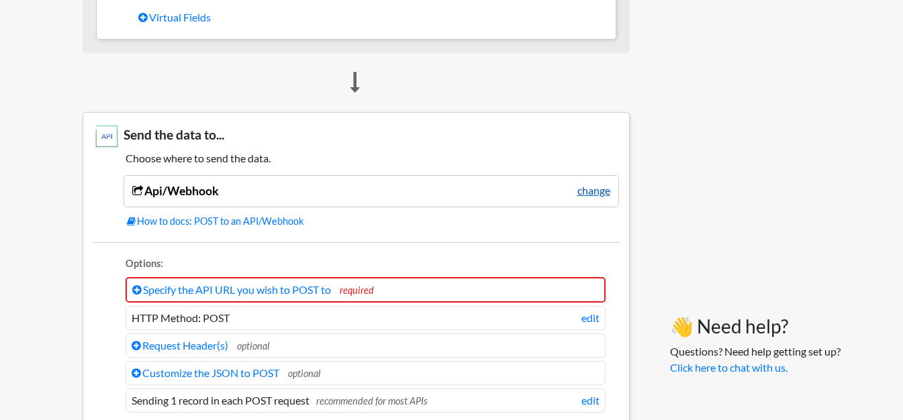
click at [594, 191] on link "change" at bounding box center [593, 191] width 33 height 16
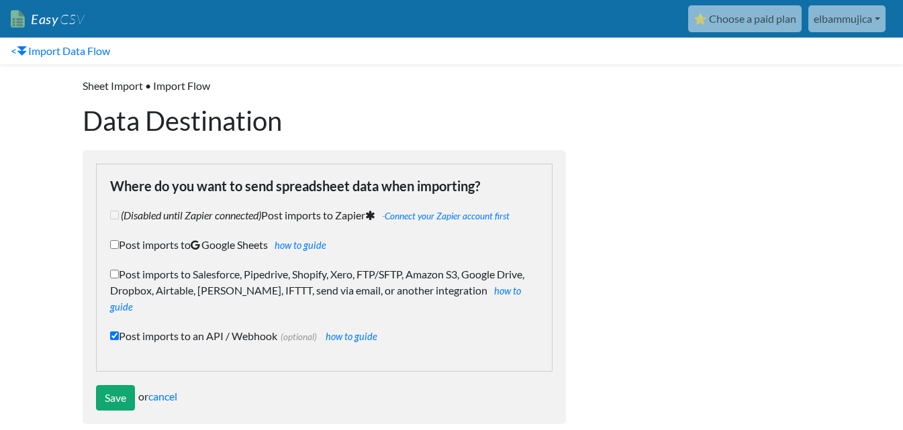
click at [113, 332] on input "Post imports to an API / Webhook (optional) how to guide" at bounding box center [114, 336] width 9 height 9
click at [115, 332] on input "Post imports to an API / Webhook (optional) how to guide" at bounding box center [114, 336] width 9 height 9
checkbox input "true"
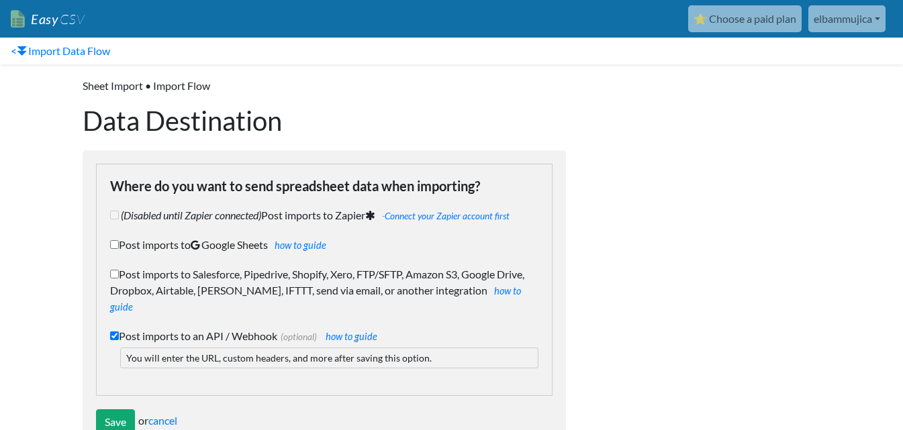
click at [267, 348] on p "You will enter the URL, custom headers, and more after saving this option." at bounding box center [329, 358] width 418 height 21
click at [363, 348] on p "You will enter the URL, custom headers, and more after saving this option." at bounding box center [329, 358] width 418 height 21
click at [421, 348] on p "You will enter the URL, custom headers, and more after saving this option." at bounding box center [329, 358] width 418 height 21
click at [441, 348] on p "You will enter the URL, custom headers, and more after saving this option." at bounding box center [329, 358] width 418 height 21
click at [412, 348] on p "You will enter the URL, custom headers, and more after saving this option." at bounding box center [329, 358] width 418 height 21
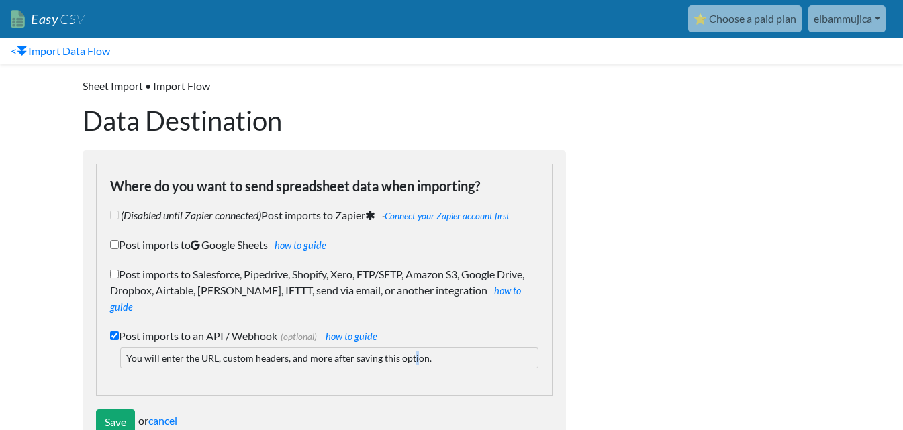
click at [411, 348] on p "You will enter the URL, custom headers, and more after saving this option." at bounding box center [329, 358] width 418 height 21
click at [234, 348] on p "You will enter the URL, custom headers, and more after saving this option." at bounding box center [329, 358] width 418 height 21
click at [344, 331] on link "how to guide" at bounding box center [352, 336] width 52 height 11
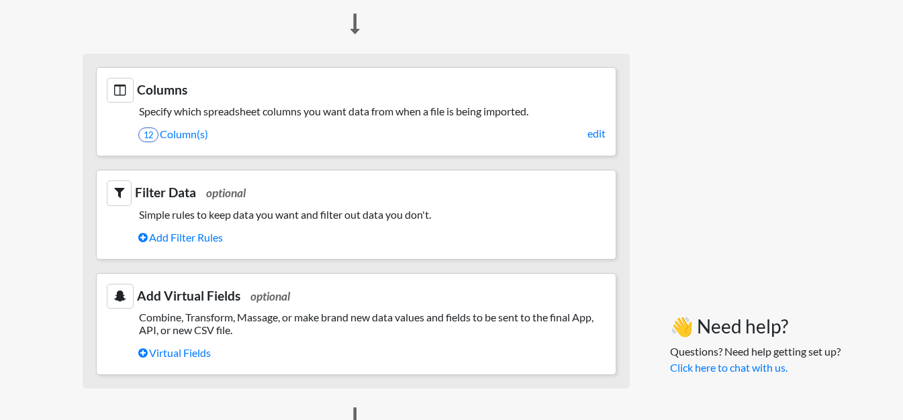
scroll to position [342, 0]
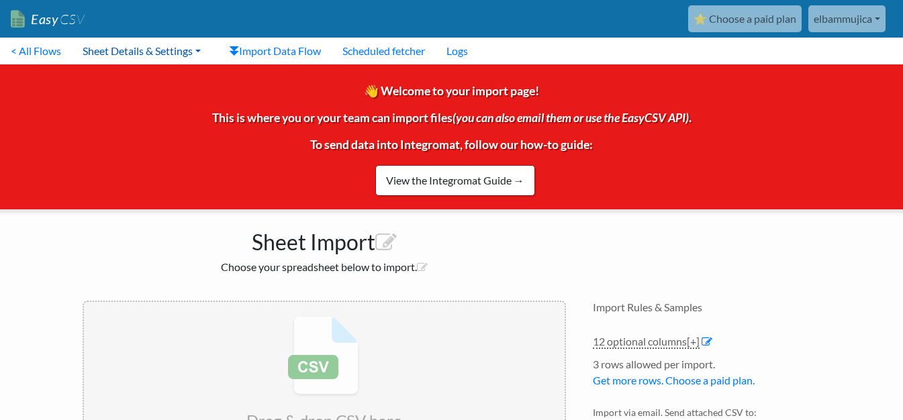
click at [199, 49] on link "Sheet Details & Settings" at bounding box center [142, 51] width 140 height 27
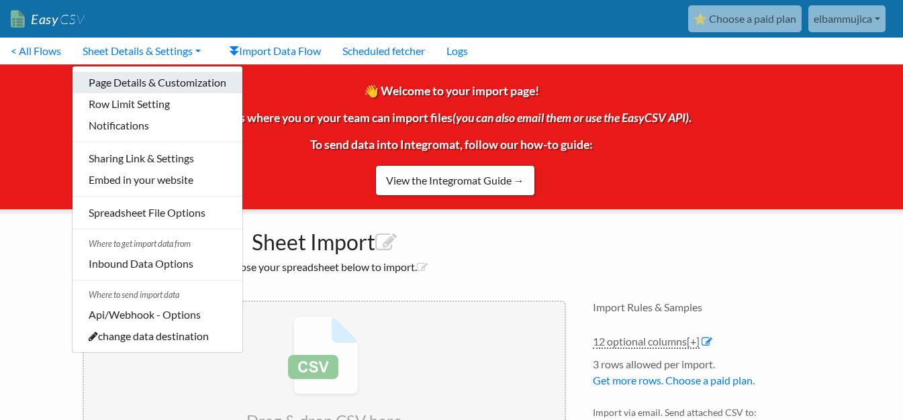
click at [190, 80] on link "Page Details & Customization" at bounding box center [158, 82] width 170 height 21
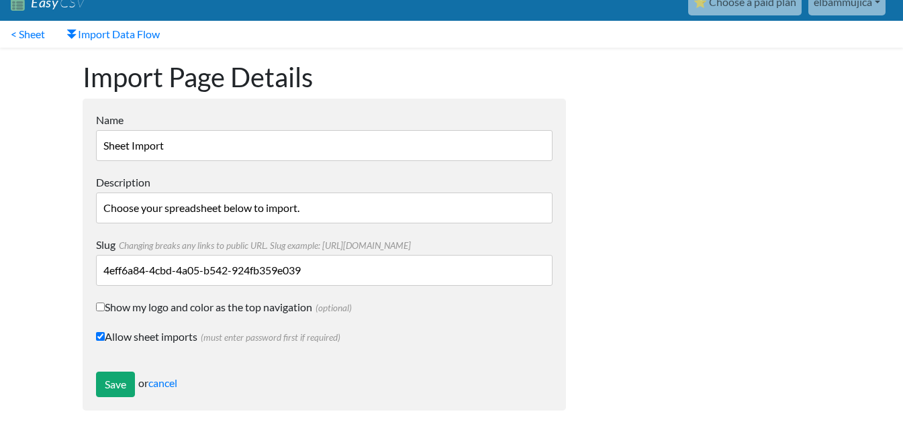
scroll to position [21, 0]
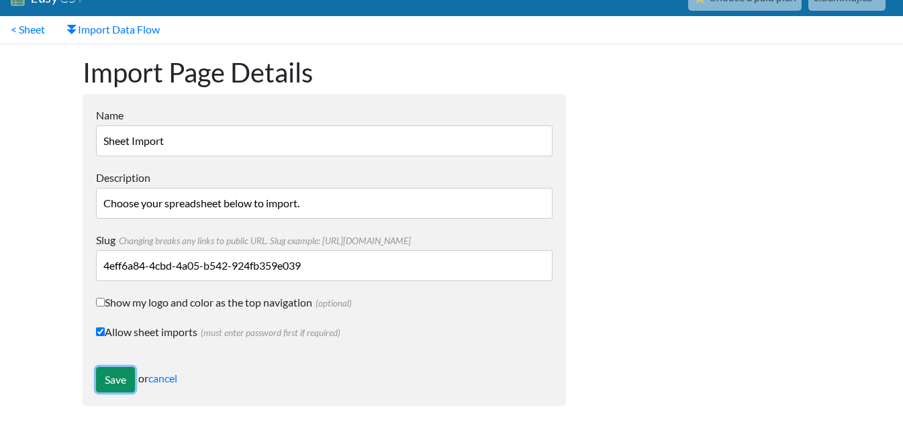
click at [127, 383] on input "Save" at bounding box center [115, 380] width 39 height 26
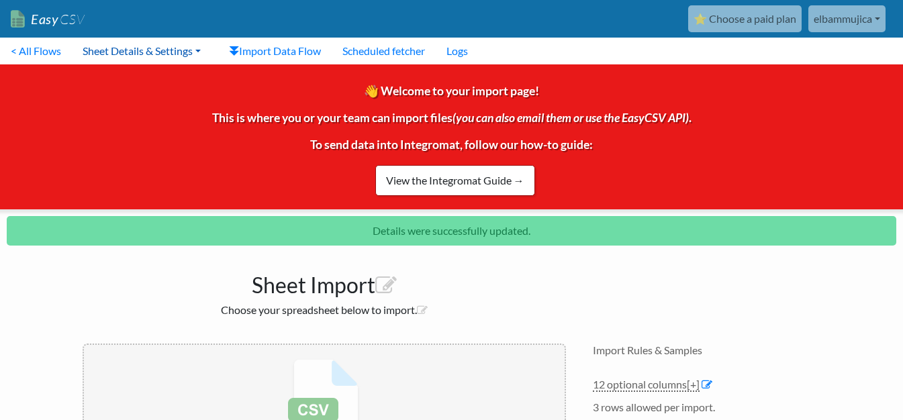
click at [126, 52] on link "Sheet Details & Settings" at bounding box center [142, 51] width 140 height 27
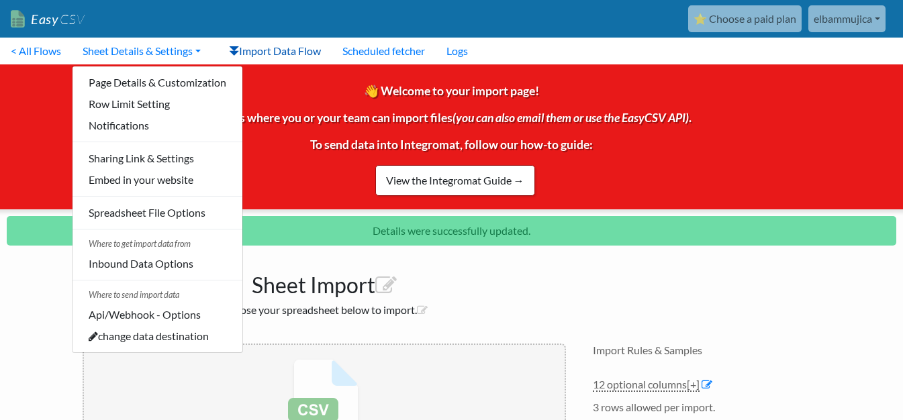
click at [293, 47] on link "Import Data Flow" at bounding box center [274, 51] width 113 height 27
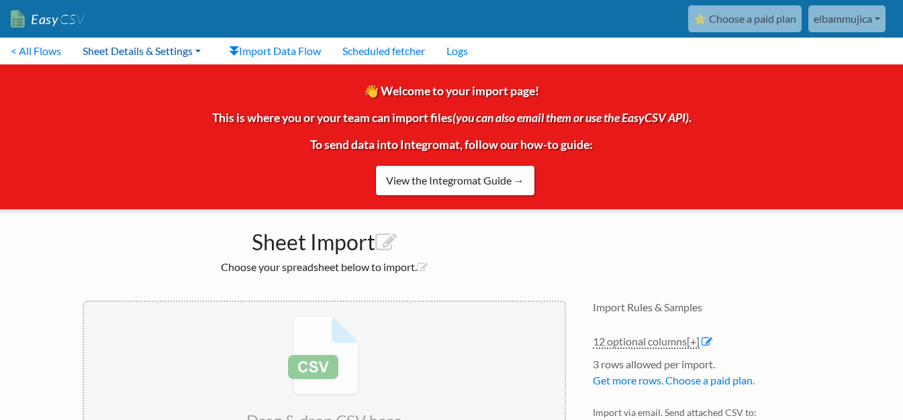
click at [199, 47] on link "Sheet Details & Settings" at bounding box center [142, 51] width 140 height 27
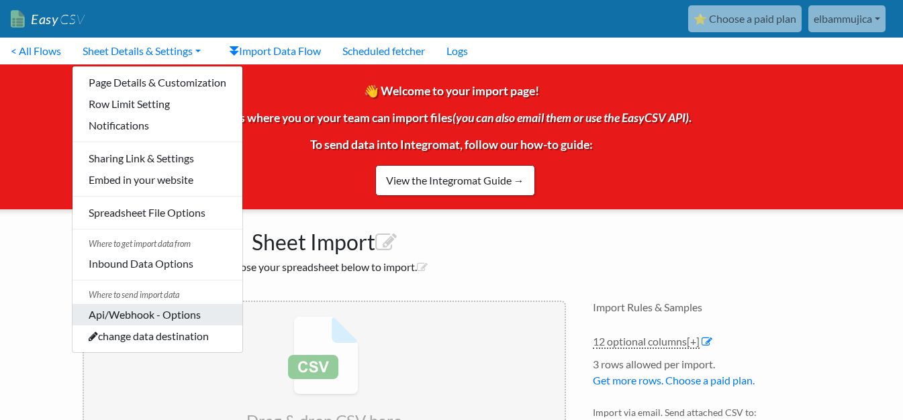
click at [181, 316] on link "Api/Webhook - Options" at bounding box center [158, 314] width 170 height 21
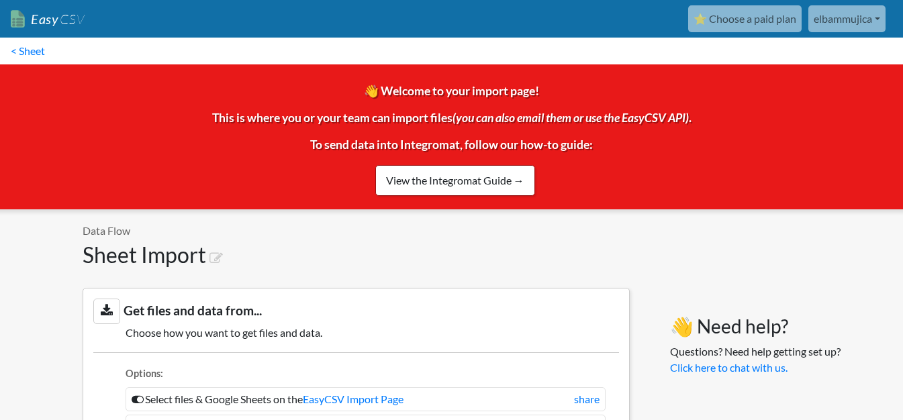
scroll to position [1193, 0]
